Goal: Task Accomplishment & Management: Use online tool/utility

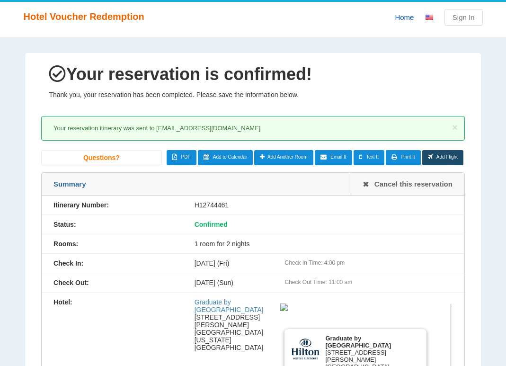
click at [212, 205] on div "H12744461" at bounding box center [324, 205] width 282 height 8
copy div "H12744461"
click at [271, 205] on div "H12744461" at bounding box center [324, 205] width 282 height 8
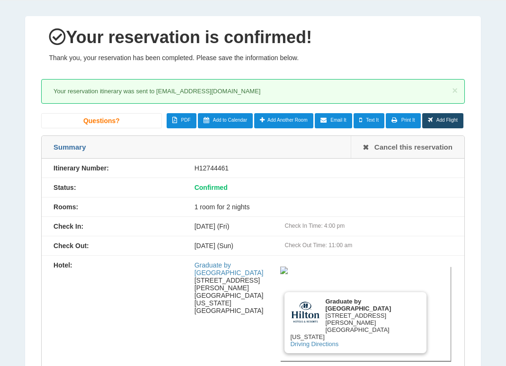
scroll to position [57, 0]
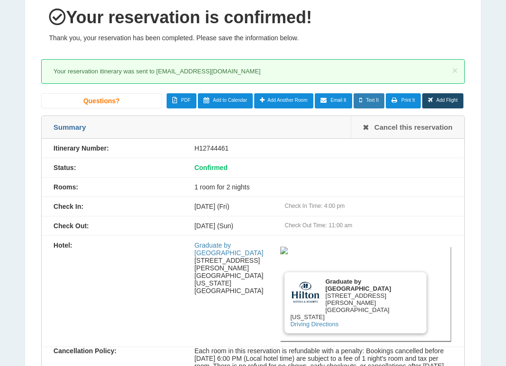
click at [367, 99] on span "Text It" at bounding box center [372, 99] width 13 height 5
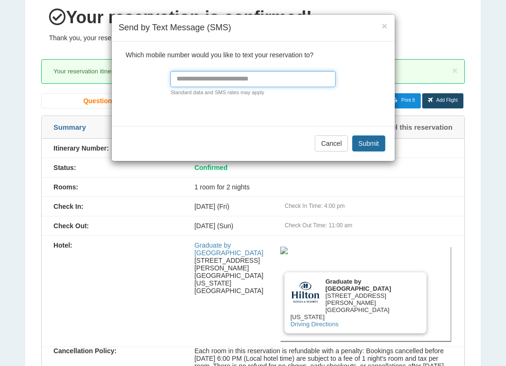
click at [214, 78] on input "text" at bounding box center [252, 79] width 165 height 16
paste input "**********"
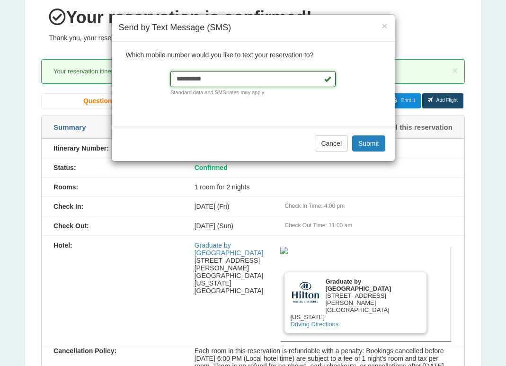
type input "**********"
click at [352, 141] on button "Submit" at bounding box center [368, 143] width 33 height 16
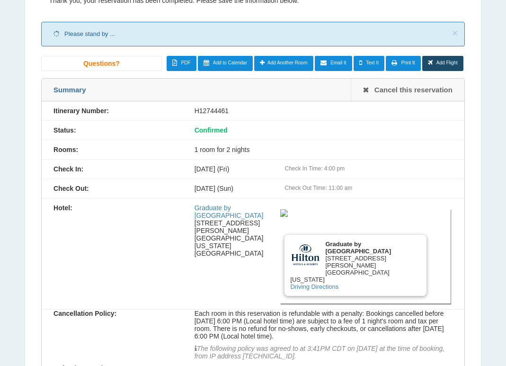
scroll to position [104, 0]
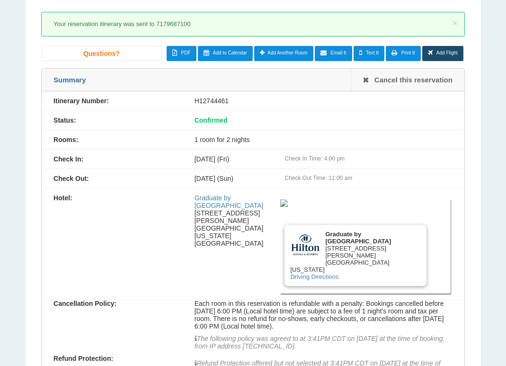
click at [224, 100] on div "H12744461" at bounding box center [324, 101] width 282 height 8
copy div "H12744461"
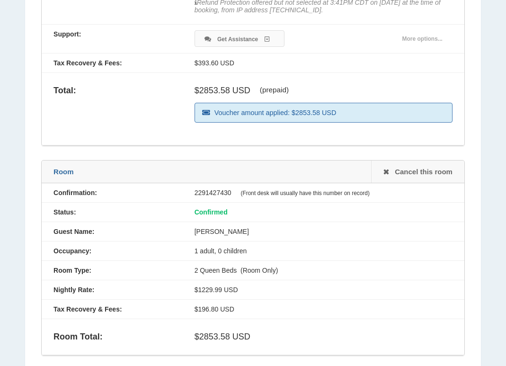
scroll to position [615, 0]
